Goal: Task Accomplishment & Management: Manage account settings

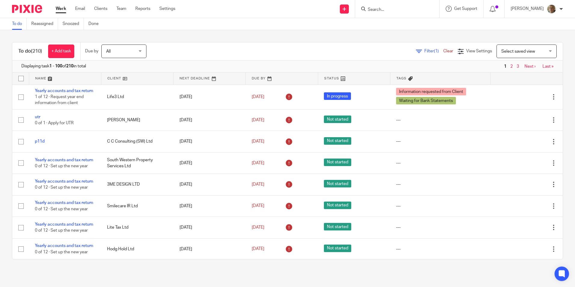
click at [62, 4] on div "Work Email Clients Team Reports Settings Work Email Clients Team Reports Settin…" at bounding box center [117, 9] width 135 height 18
click at [392, 9] on input "Search" at bounding box center [394, 9] width 54 height 5
type input "aquto"
click at [411, 23] on link at bounding box center [406, 23] width 80 height 9
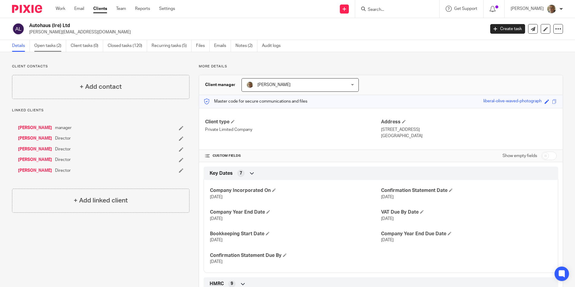
click at [49, 45] on link "Open tasks (2)" at bounding box center [50, 46] width 32 height 12
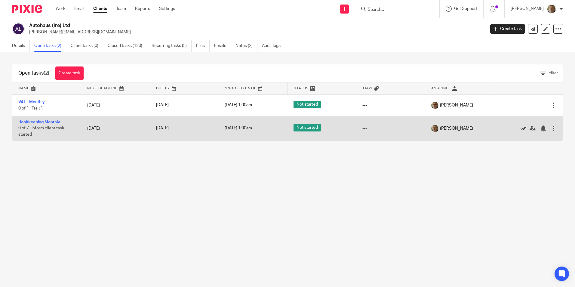
click at [521, 129] on icon at bounding box center [524, 128] width 6 height 6
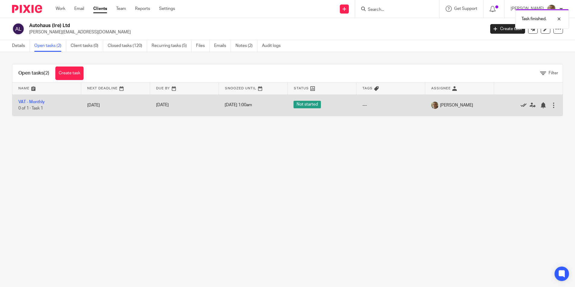
click at [521, 105] on icon at bounding box center [524, 105] width 6 height 6
